Goal: Task Accomplishment & Management: Use online tool/utility

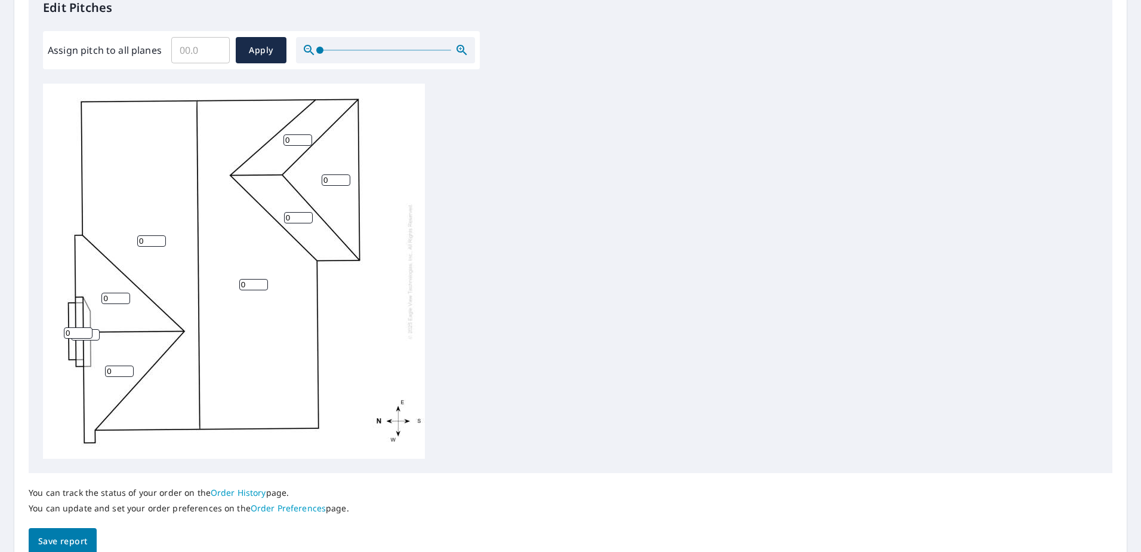
scroll to position [393, 0]
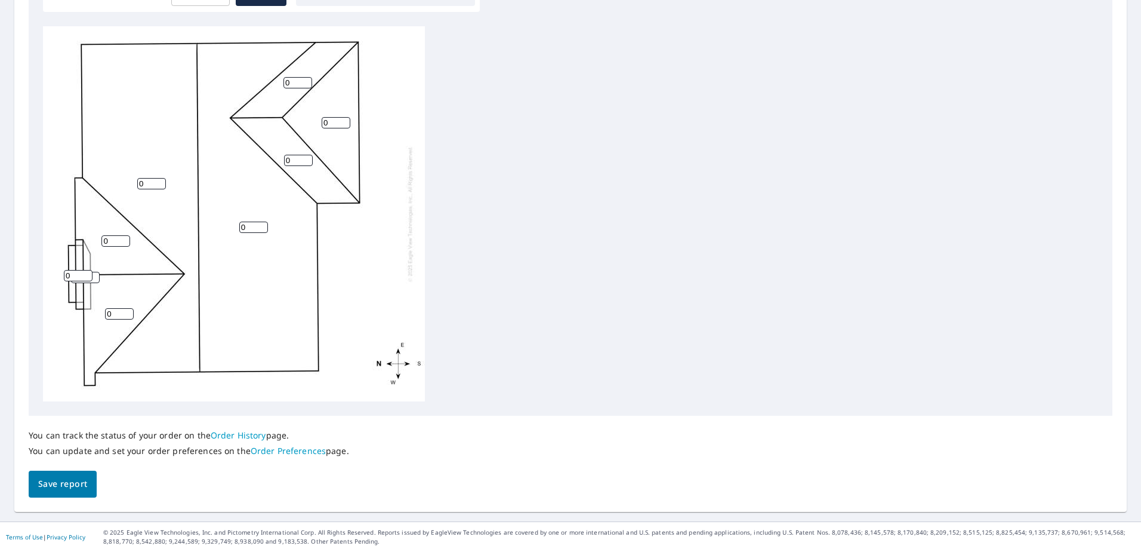
drag, startPoint x: 159, startPoint y: 184, endPoint x: 118, endPoint y: 189, distance: 40.8
click at [137, 189] on input "0" at bounding box center [151, 183] width 29 height 11
type input "6"
drag, startPoint x: 253, startPoint y: 228, endPoint x: 211, endPoint y: 234, distance: 42.2
click at [212, 233] on div "0 6 0 0 0 0 0 0 0" at bounding box center [234, 213] width 382 height 375
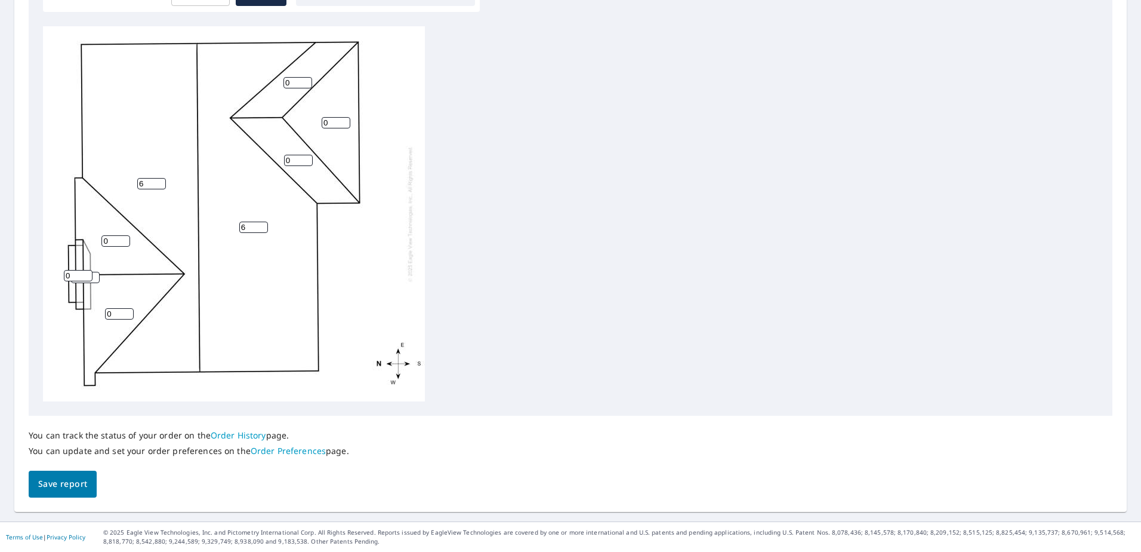
type input "6"
drag, startPoint x: 301, startPoint y: 156, endPoint x: 286, endPoint y: 158, distance: 15.0
click at [286, 158] on input "2" at bounding box center [298, 160] width 29 height 11
drag, startPoint x: 297, startPoint y: 158, endPoint x: 256, endPoint y: 162, distance: 40.9
click at [256, 165] on div "6 6 0 0 0 26 0 0 0" at bounding box center [234, 213] width 382 height 375
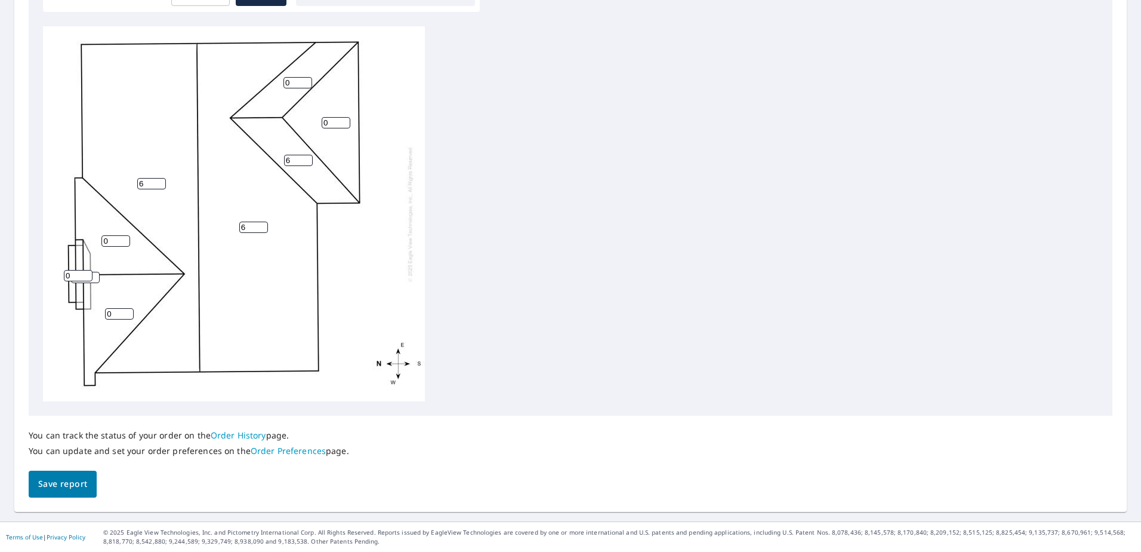
type input "6"
click at [344, 118] on input "0" at bounding box center [336, 122] width 29 height 11
drag, startPoint x: 330, startPoint y: 123, endPoint x: 310, endPoint y: 122, distance: 19.7
click at [310, 123] on div "6 6 0 0 0 6 0 0 0" at bounding box center [234, 213] width 382 height 375
type input "6"
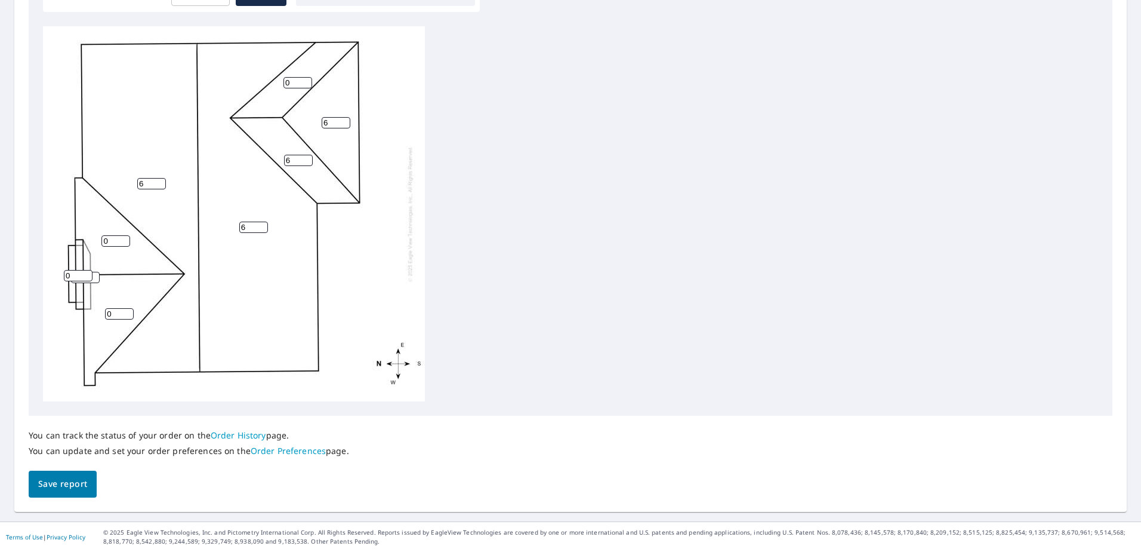
click at [299, 85] on input "0" at bounding box center [298, 82] width 29 height 11
drag, startPoint x: 297, startPoint y: 82, endPoint x: 265, endPoint y: 84, distance: 31.7
click at [265, 84] on div "6 6 6 0 0 6 0 0 0" at bounding box center [234, 213] width 382 height 375
type input "6"
drag, startPoint x: 115, startPoint y: 236, endPoint x: 102, endPoint y: 241, distance: 13.4
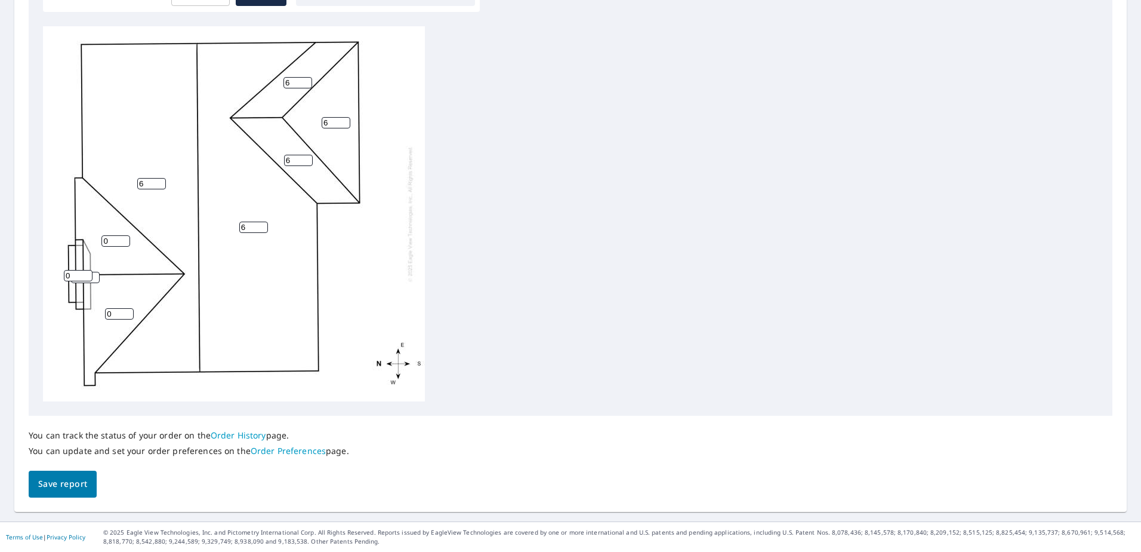
click at [102, 242] on input "0" at bounding box center [115, 240] width 29 height 11
type input "6"
drag, startPoint x: 115, startPoint y: 310, endPoint x: 97, endPoint y: 315, distance: 17.8
click at [98, 315] on div "6 6 6 0 6 6 6 0 0" at bounding box center [234, 213] width 382 height 375
type input "6"
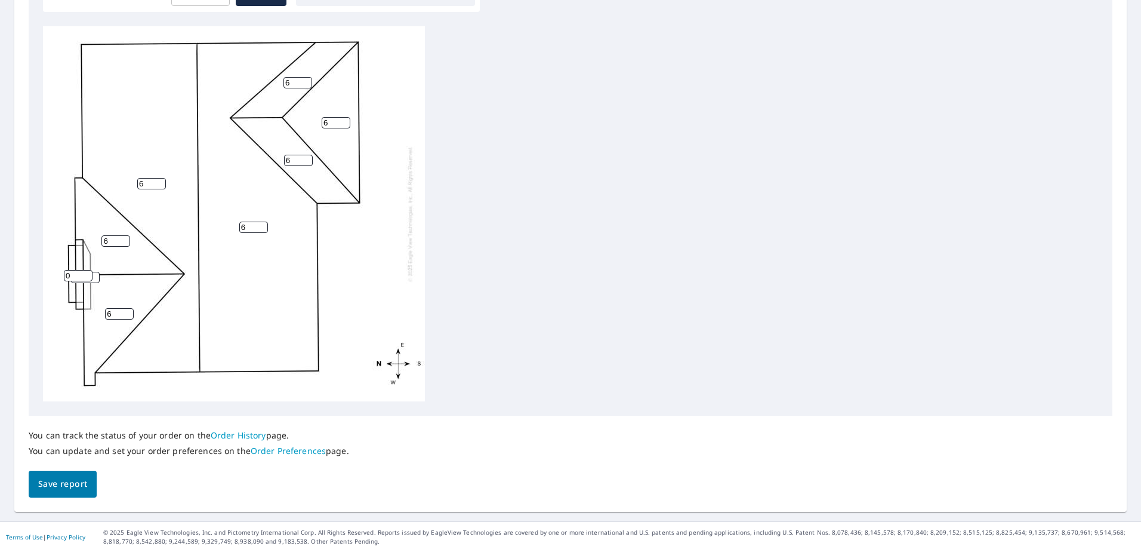
drag, startPoint x: 72, startPoint y: 272, endPoint x: 59, endPoint y: 277, distance: 14.0
click at [59, 278] on div "6 6 6 6 6 6 6 0 0" at bounding box center [234, 213] width 382 height 375
type input "6"
click at [82, 483] on span "Save report" at bounding box center [62, 483] width 49 height 15
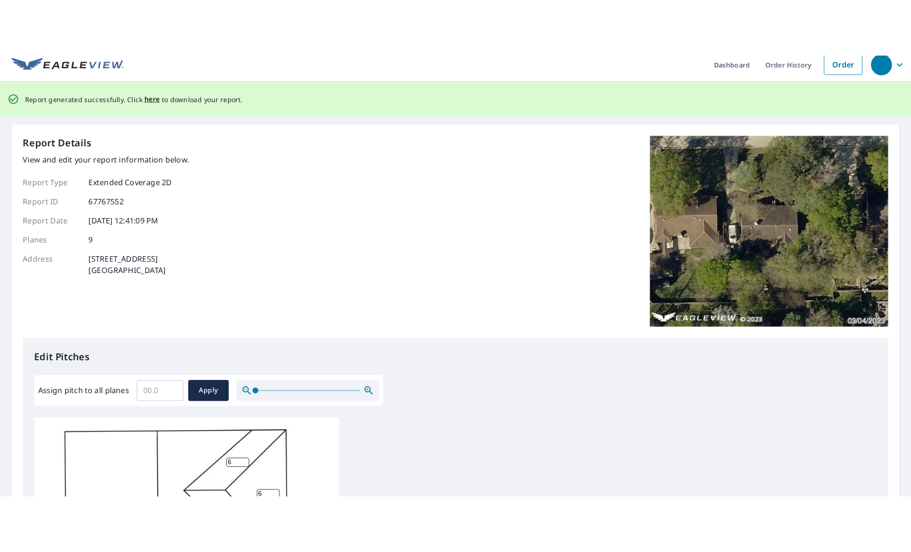
scroll to position [0, 0]
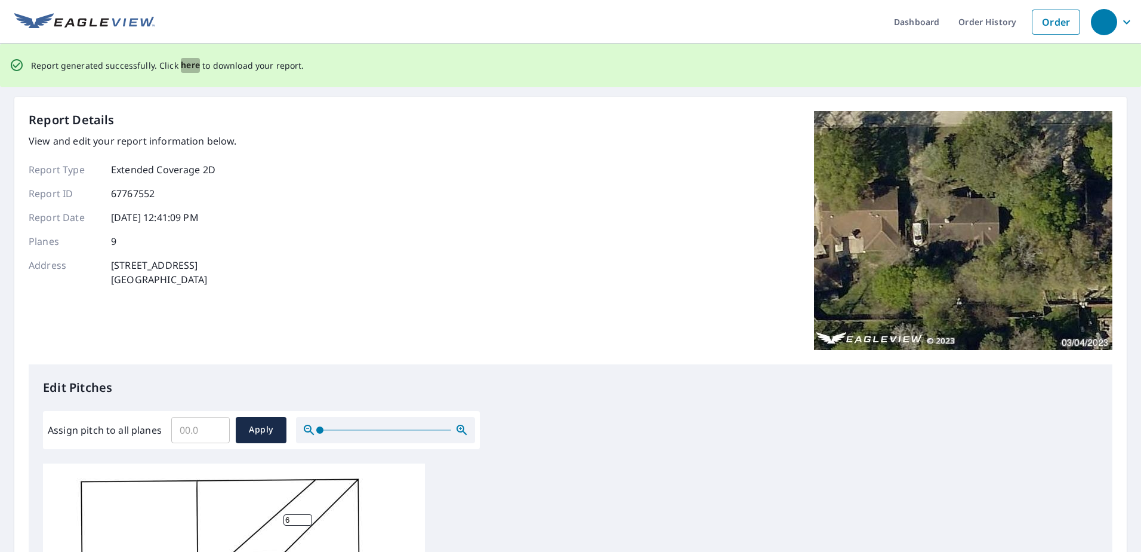
click at [186, 64] on span "here" at bounding box center [191, 65] width 20 height 15
